Goal: Transaction & Acquisition: Purchase product/service

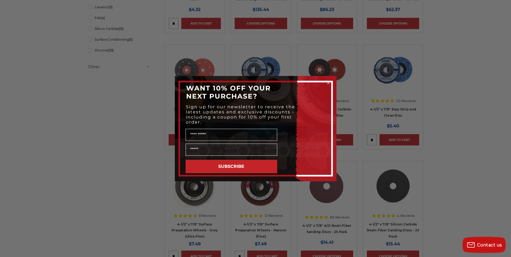
scroll to position [323, 0]
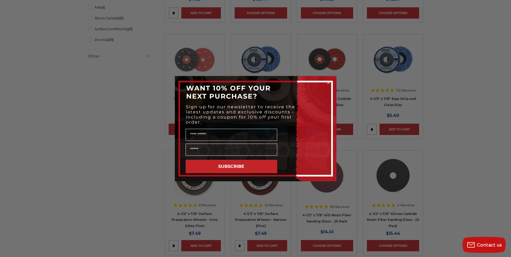
click at [328, 81] on circle "Close dialog" at bounding box center [328, 82] width 5 height 5
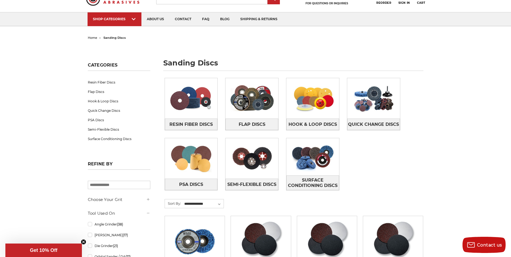
scroll to position [20, 0]
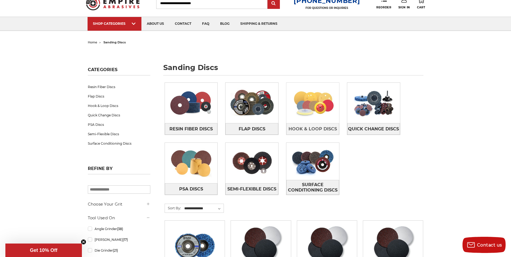
click at [310, 112] on img at bounding box center [312, 102] width 53 height 37
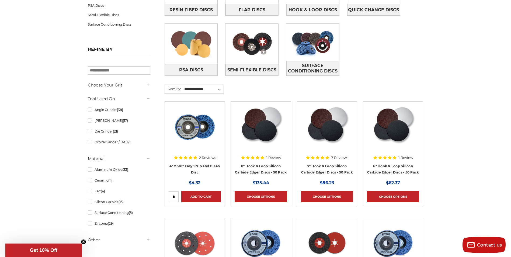
scroll to position [155, 0]
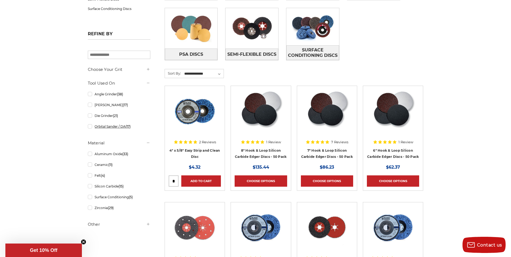
click at [90, 127] on link "Orbital Sander / DA (17)" at bounding box center [119, 126] width 62 height 9
